Goal: Task Accomplishment & Management: Manage account settings

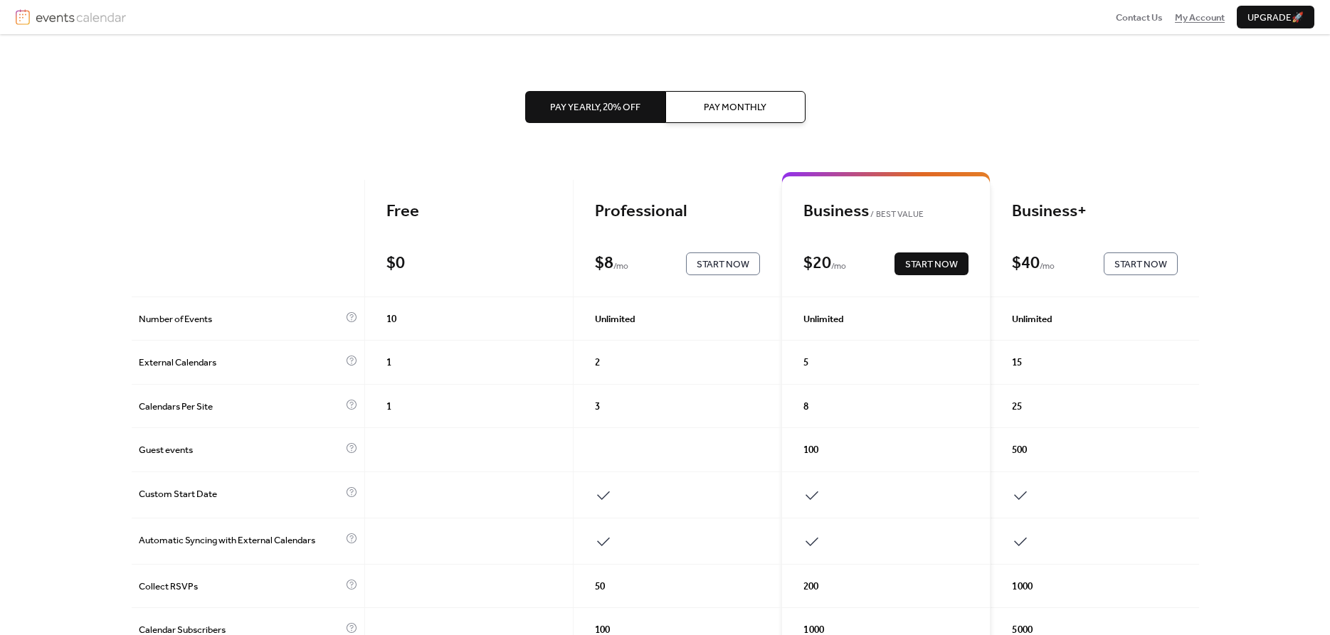
click at [1218, 18] on span "My Account" at bounding box center [1200, 18] width 50 height 14
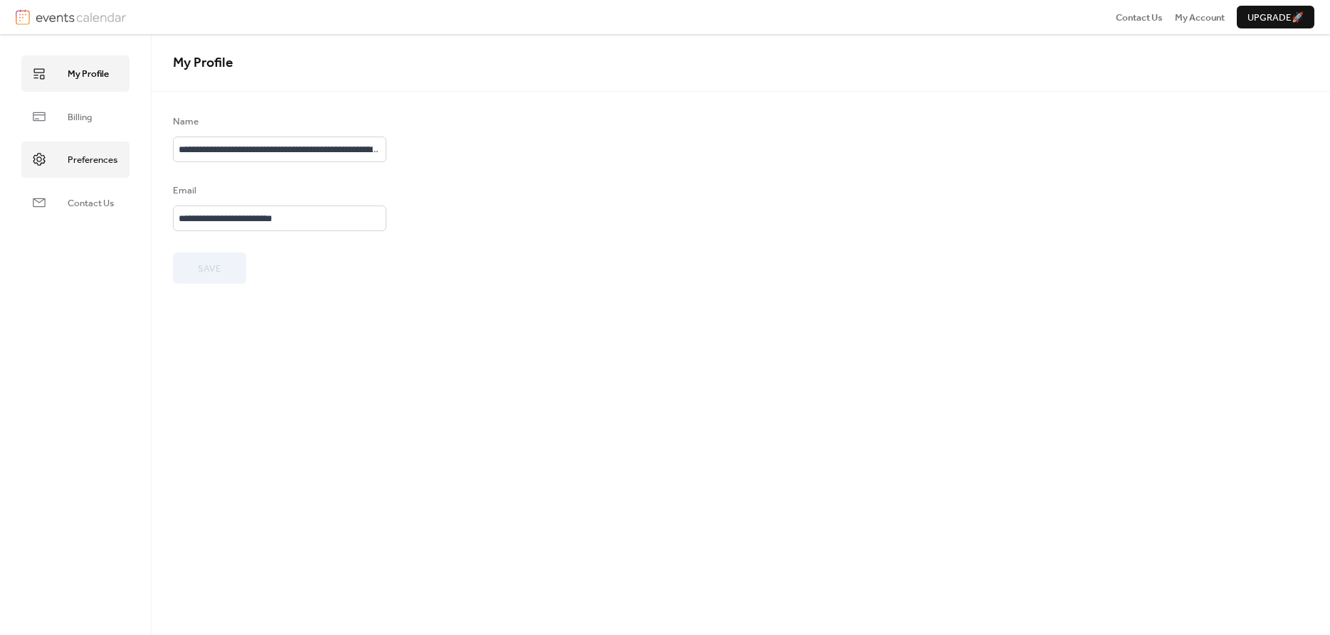
click at [87, 154] on span "Preferences" at bounding box center [93, 160] width 50 height 14
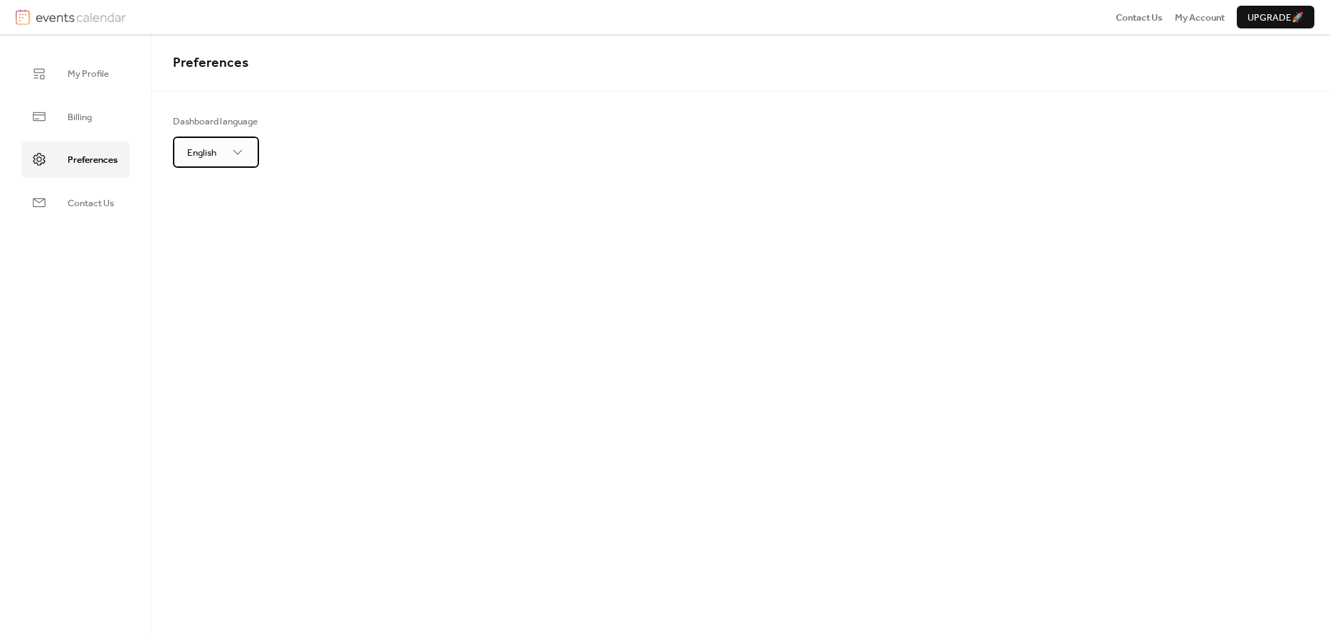
click at [200, 154] on span "English" at bounding box center [201, 153] width 29 height 19
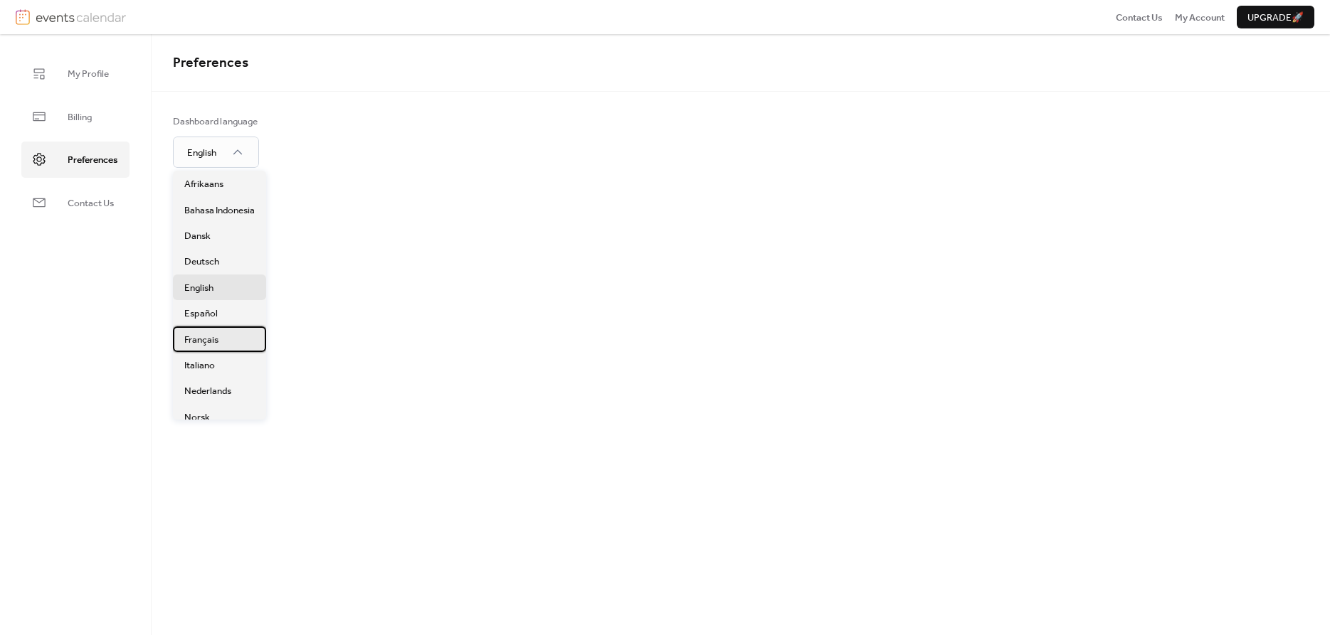
click at [215, 344] on span "Français" at bounding box center [201, 340] width 34 height 14
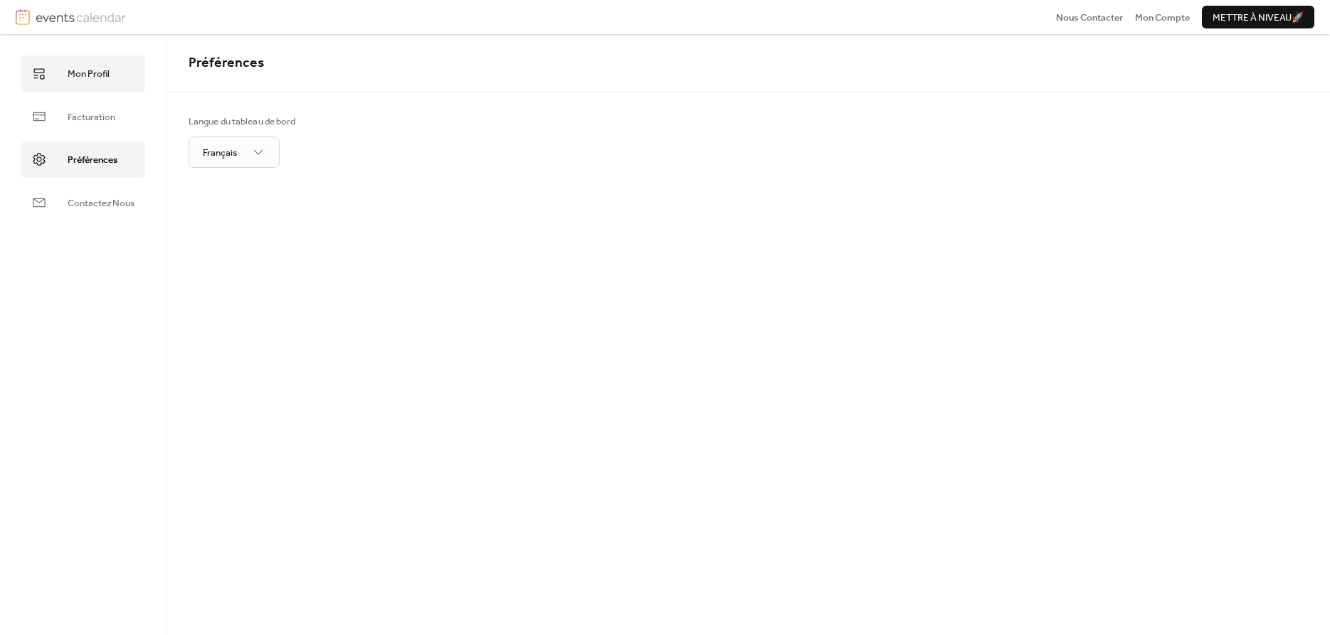
click at [93, 81] on span "Mon Profil" at bounding box center [89, 74] width 42 height 14
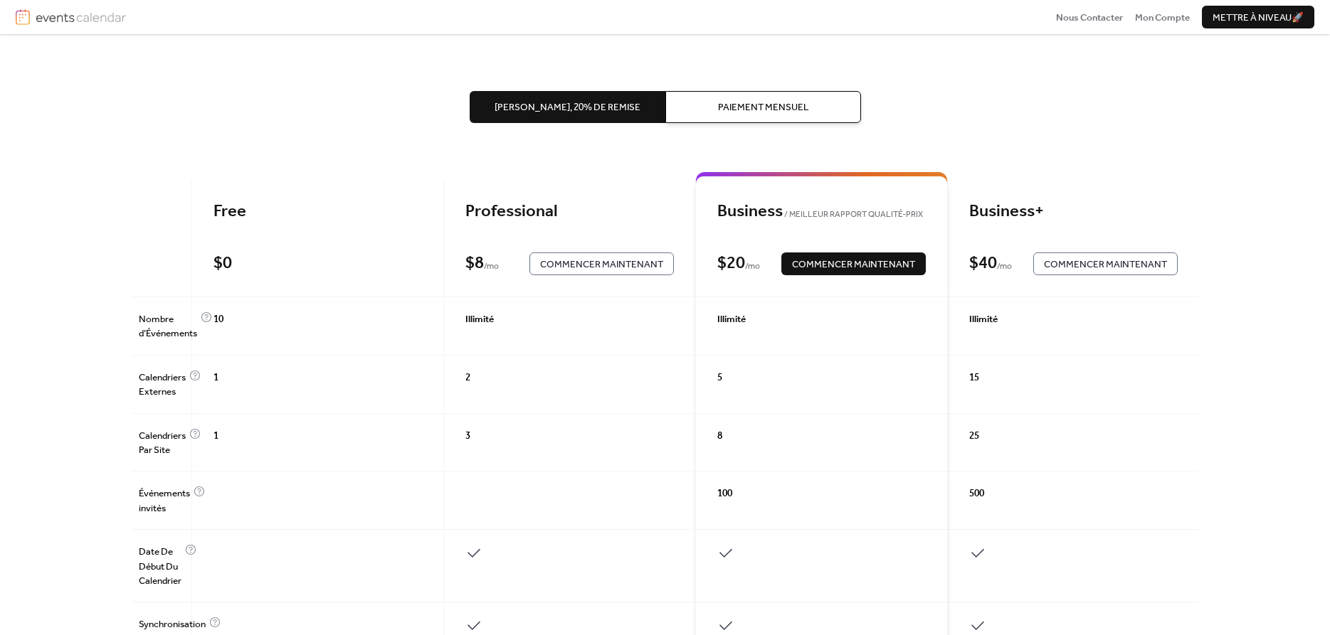
click at [717, 119] on button "Paiement Mensuel" at bounding box center [763, 106] width 196 height 31
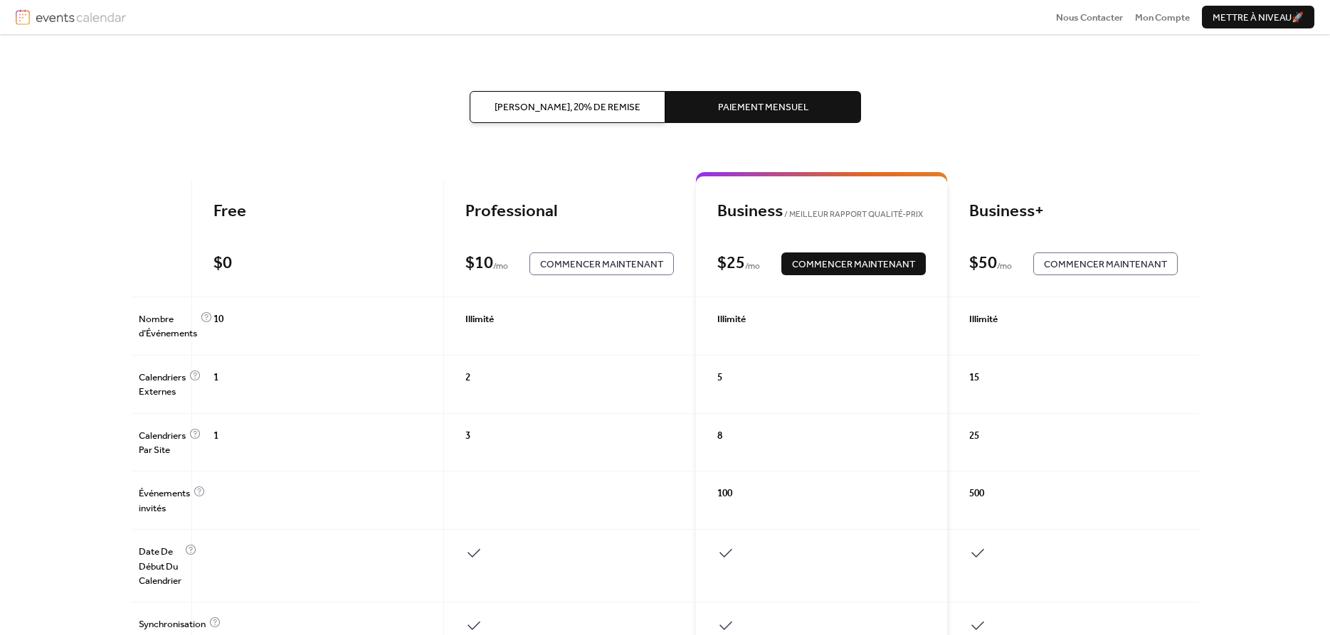
click at [598, 115] on span "Paiement Annuel, 20% de remise" at bounding box center [568, 107] width 146 height 14
